Goal: Task Accomplishment & Management: Manage account settings

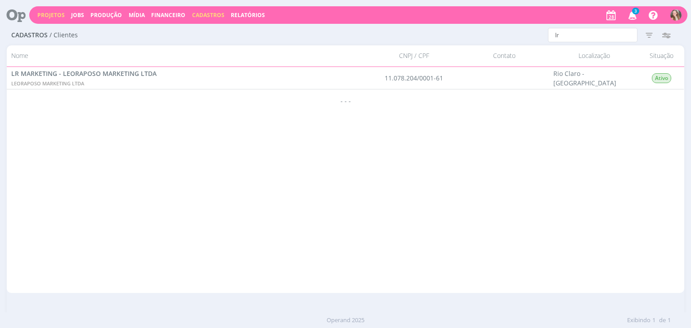
drag, startPoint x: 0, startPoint y: 0, endPoint x: 49, endPoint y: 18, distance: 52.6
click at [49, 18] on link "Projetos" at bounding box center [50, 15] width 27 height 8
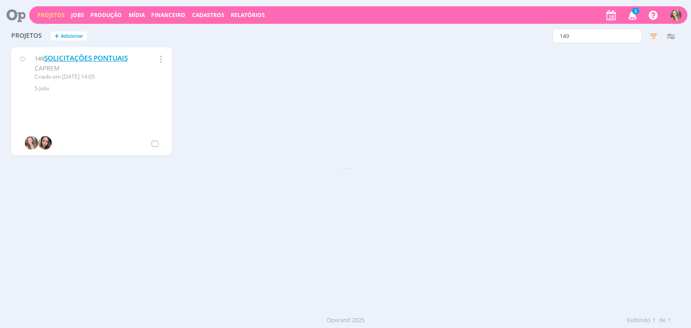
click at [124, 60] on link "SOLICITAÇÕES PONTUAIS" at bounding box center [86, 58] width 84 height 9
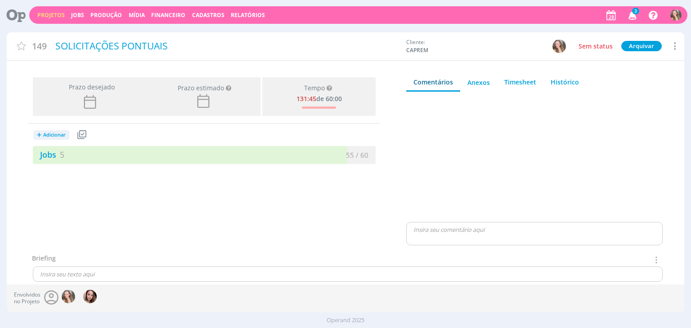
click at [632, 12] on span "3" at bounding box center [635, 11] width 7 height 7
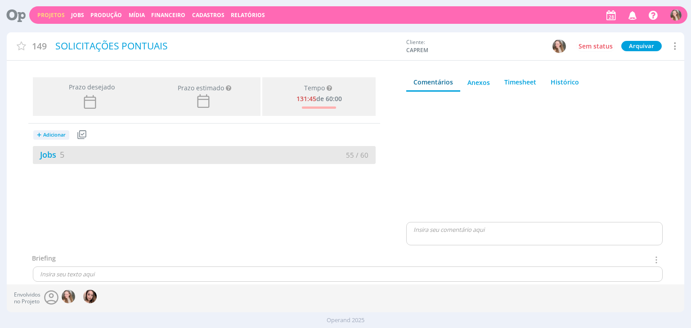
click at [196, 157] on div "Jobs 5" at bounding box center [118, 155] width 171 height 12
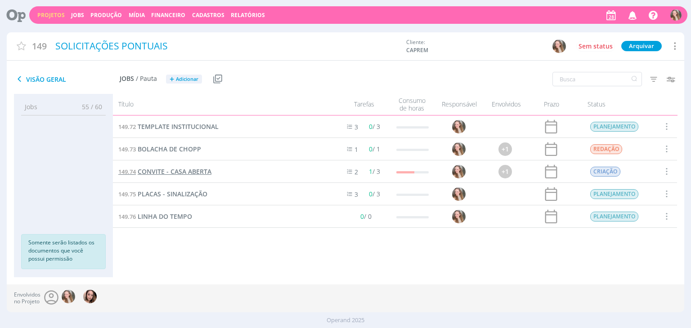
click at [194, 169] on span "CONVITE - CASA ABERTA" at bounding box center [175, 171] width 74 height 9
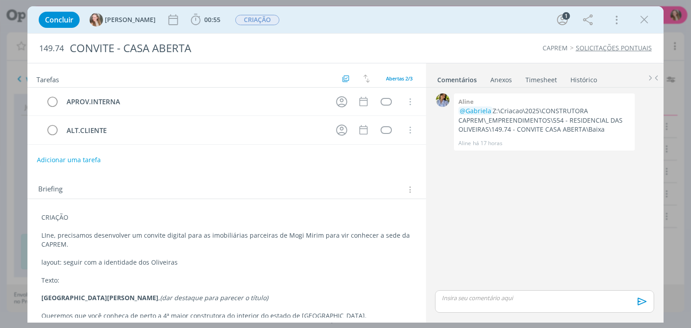
click at [40, 216] on div "CRIAÇÃO LIne, precisamos desenvolver um convite digital para as imobiliárias pa…" at bounding box center [227, 289] width 384 height 158
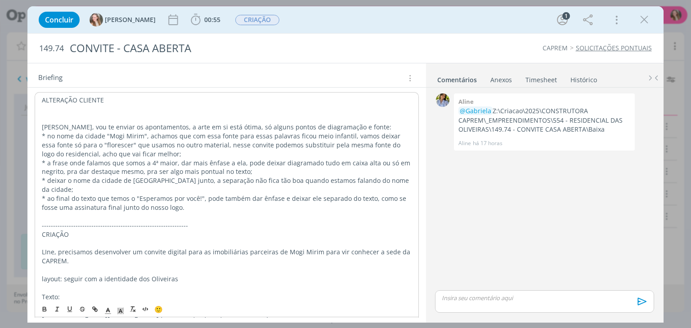
scroll to position [121, 0]
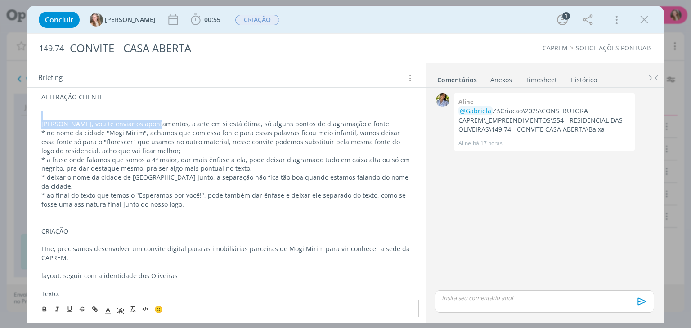
drag, startPoint x: 152, startPoint y: 121, endPoint x: 45, endPoint y: 114, distance: 106.8
click at [45, 114] on div "ALTERAÇÃO CLIENTE gabi, vou te enviar os apontamentos, a arte em si está ótima,…" at bounding box center [227, 236] width 384 height 292
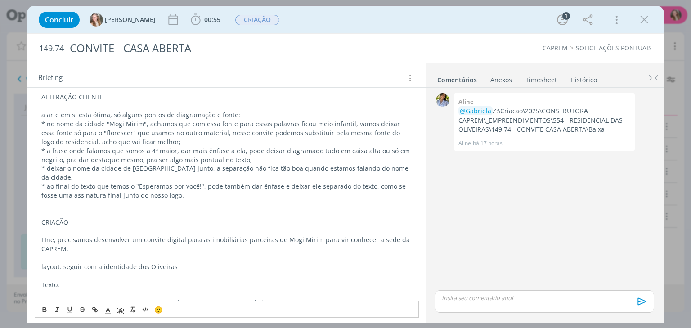
click at [240, 112] on p "a arte em si está ótima, só alguns pontos de diagramação e fonte:" at bounding box center [226, 115] width 370 height 9
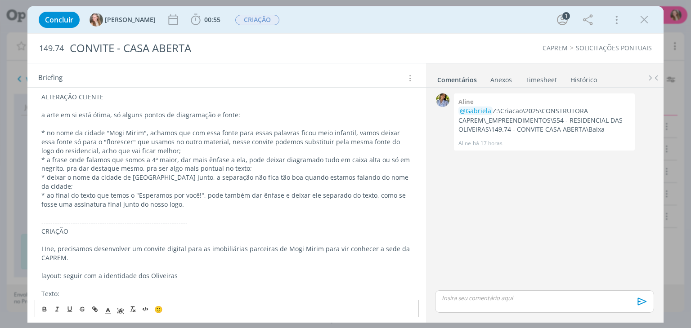
click at [170, 150] on p "* no nome da cidade "Mogi Mirim", achamos que com essa fonte para essas palavra…" at bounding box center [226, 142] width 370 height 27
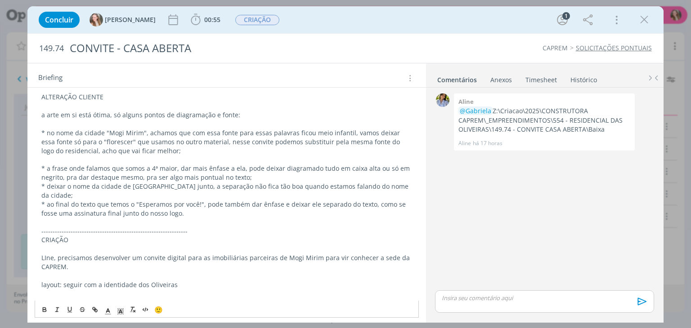
click at [256, 177] on p "* a frase onde falamos que somos a 4ª maior, dar mais ênfase a ela, pode deixar…" at bounding box center [226, 173] width 370 height 18
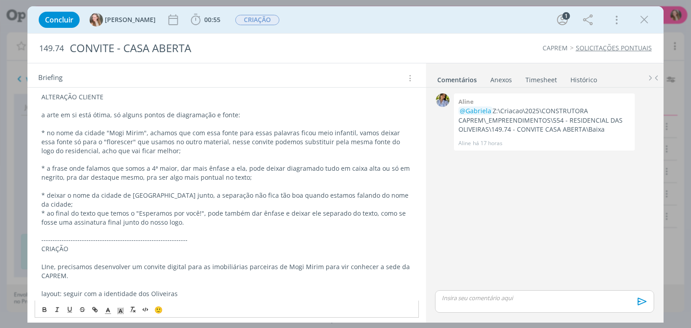
click at [406, 195] on p "* deixar o nome da cidade de [GEOGRAPHIC_DATA] junto, a separação não fica tão …" at bounding box center [226, 200] width 370 height 18
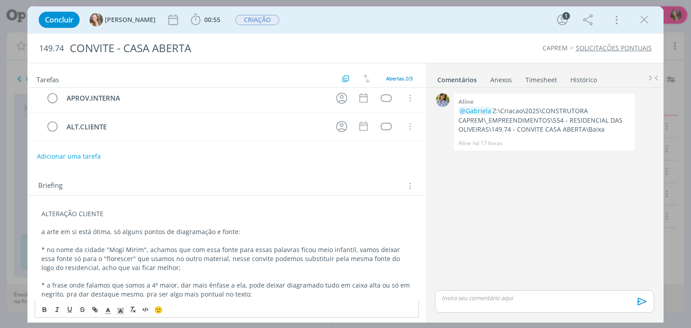
scroll to position [0, 0]
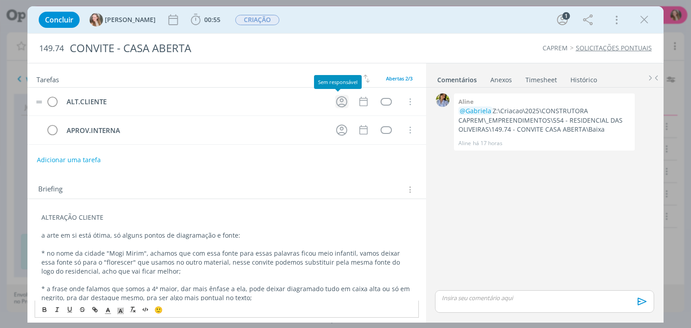
click at [337, 106] on icon "dialog" at bounding box center [341, 101] width 11 height 11
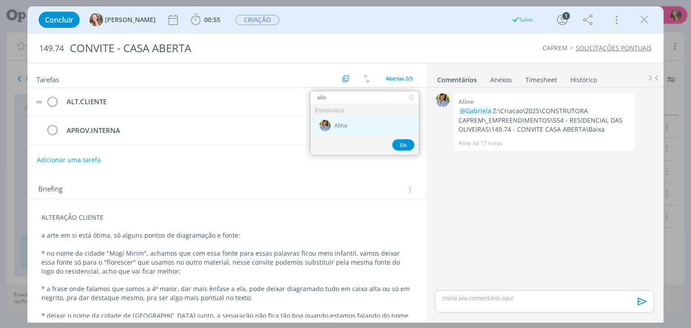
type input "alin"
click at [343, 126] on span "Aline" at bounding box center [340, 125] width 13 height 7
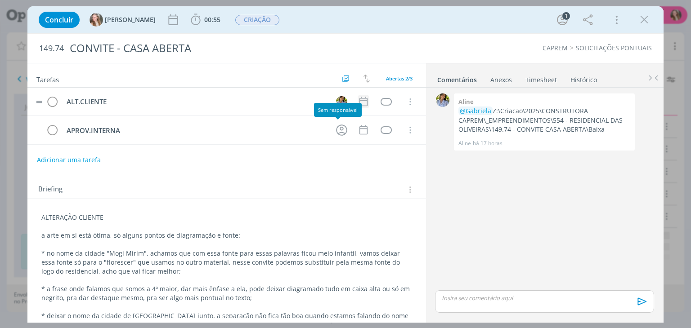
click at [358, 99] on icon "dialog" at bounding box center [364, 102] width 12 height 12
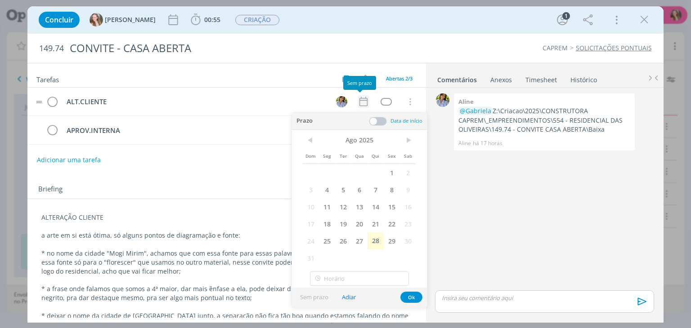
click at [361, 103] on icon "dialog" at bounding box center [364, 102] width 12 height 12
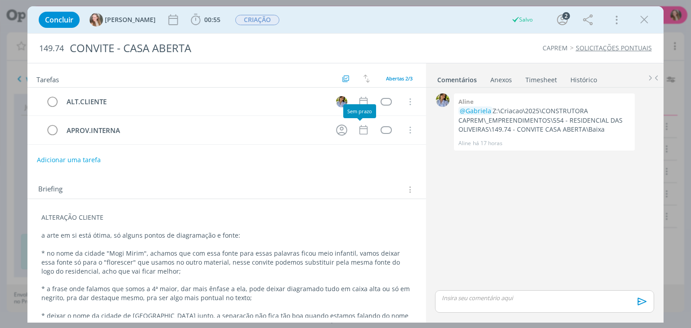
click at [355, 105] on div "Sem prazo" at bounding box center [359, 111] width 33 height 14
click at [359, 98] on icon "dialog" at bounding box center [363, 101] width 8 height 9
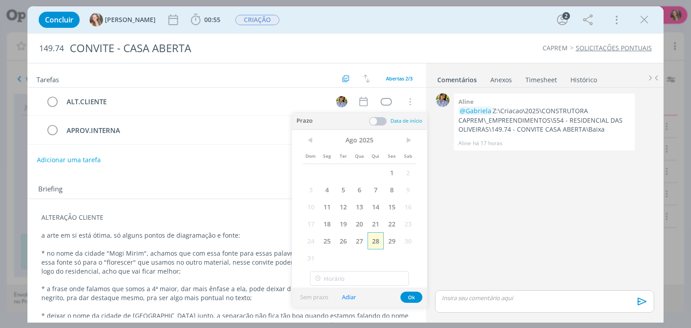
click at [373, 244] on span "28" at bounding box center [375, 241] width 16 height 17
click at [417, 297] on button "Ok" at bounding box center [411, 297] width 22 height 11
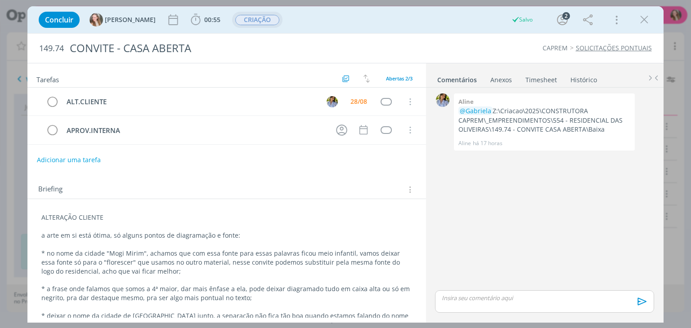
click at [235, 20] on span "CRIAÇÃO" at bounding box center [257, 20] width 44 height 10
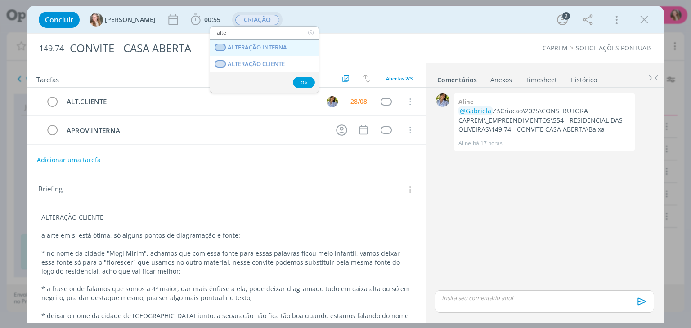
type input "alte"
click at [256, 55] on INTERNA "ALTERAÇÃO INTERNA" at bounding box center [264, 48] width 108 height 17
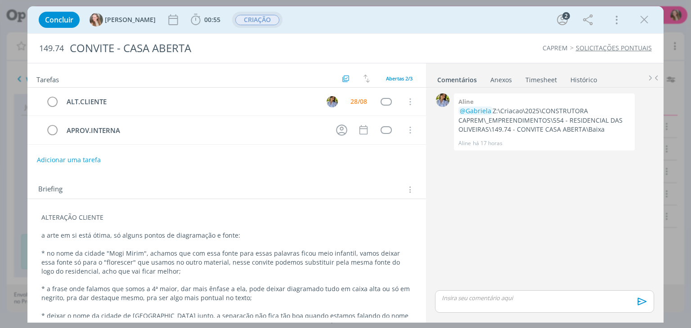
click at [235, 18] on span "CRIAÇÃO" at bounding box center [257, 20] width 44 height 10
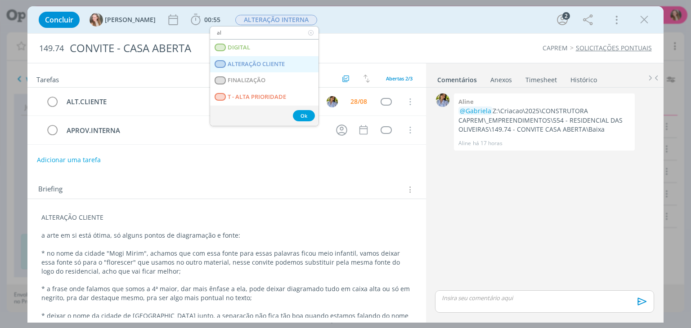
type input "al"
click at [275, 67] on span "ALTERAÇÃO CLIENTE" at bounding box center [256, 64] width 57 height 7
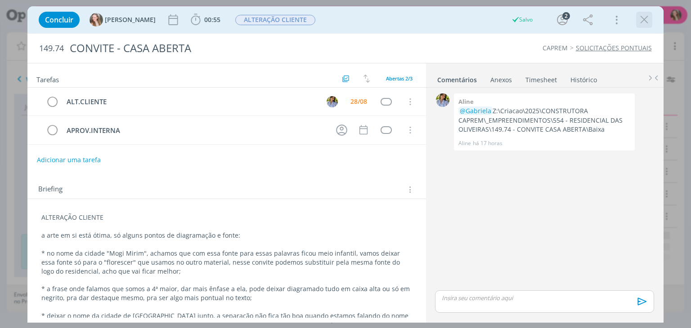
click at [648, 22] on icon "dialog" at bounding box center [643, 19] width 13 height 13
